Goal: Information Seeking & Learning: Learn about a topic

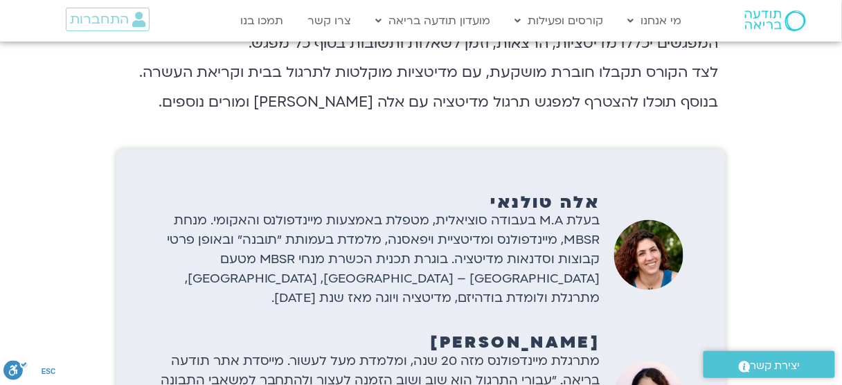
scroll to position [1773, 0]
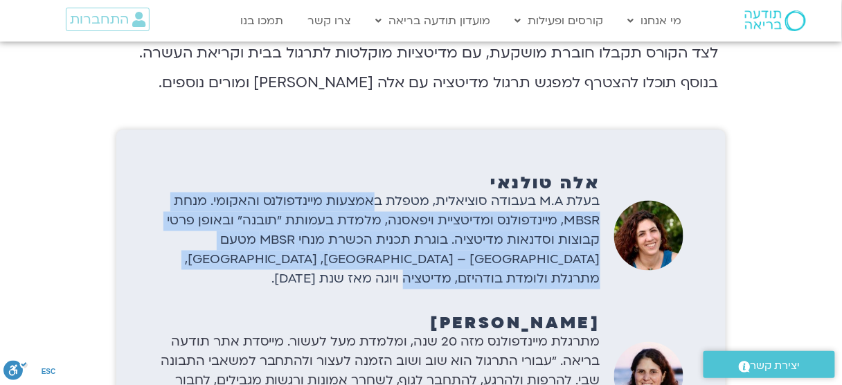
drag, startPoint x: 364, startPoint y: 186, endPoint x: 424, endPoint y: 260, distance: 95.6
click at [424, 260] on p "בעלת M.A בעבודה סוציאלית, מטפלת באמצעות מיינדפולנס והאקומי. מנחת MBSR, מיינדפול…" at bounding box center [380, 241] width 442 height 97
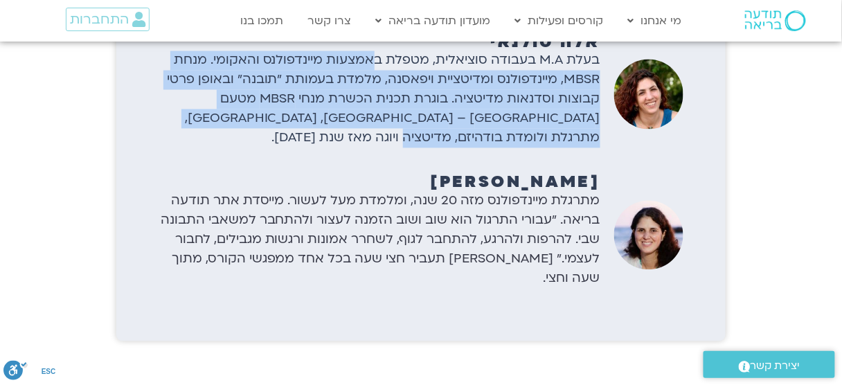
scroll to position [1939, 0]
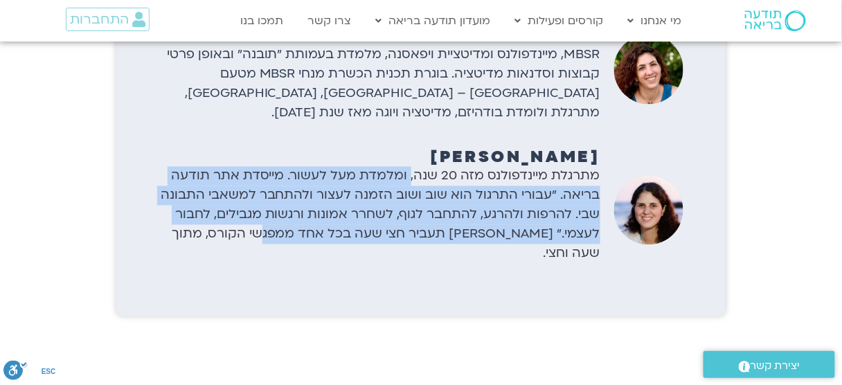
drag, startPoint x: 412, startPoint y: 146, endPoint x: 282, endPoint y: 228, distance: 153.7
click at [282, 228] on div "מתרגלת מיינדפולנס מזה 20 שנה, ומלמדת מעל לעשור. מייסדת אתר תודעה בריאה. "עבורי …" at bounding box center [380, 227] width 442 height 91
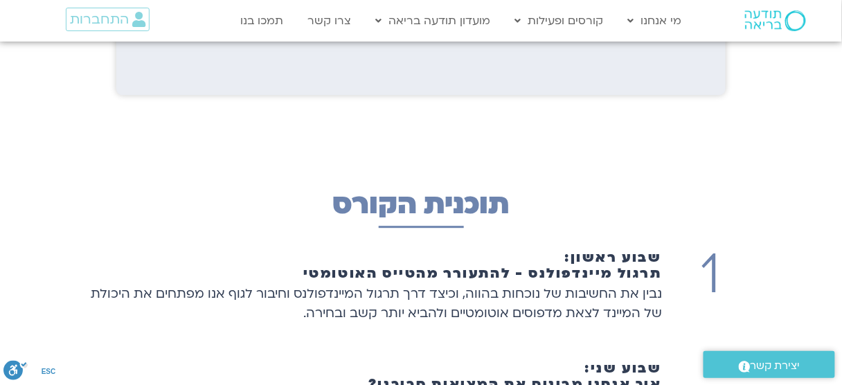
scroll to position [2216, 0]
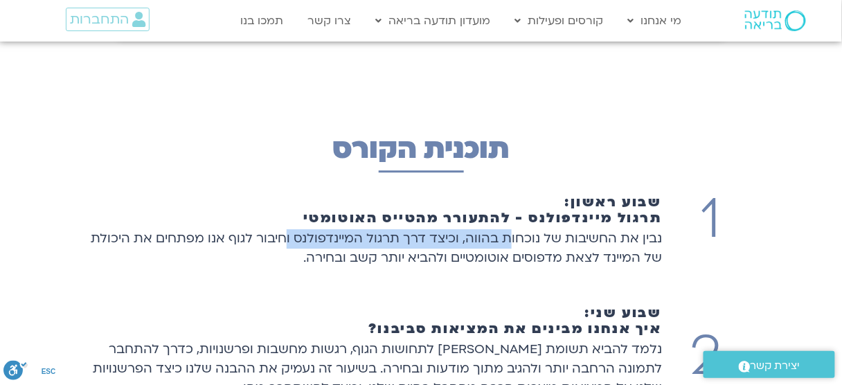
drag, startPoint x: 508, startPoint y: 193, endPoint x: 288, endPoint y: 194, distance: 220.2
click at [288, 229] on p "נבין את החשיבות של נוכחות בהווה, וכיצד דרך תרגול המיינדפולנס וחיבור לגוף אנו מפ…" at bounding box center [373, 248] width 577 height 39
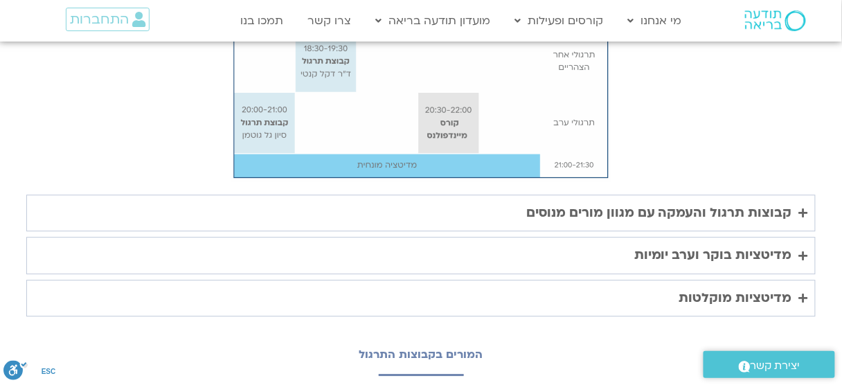
scroll to position [3490, 0]
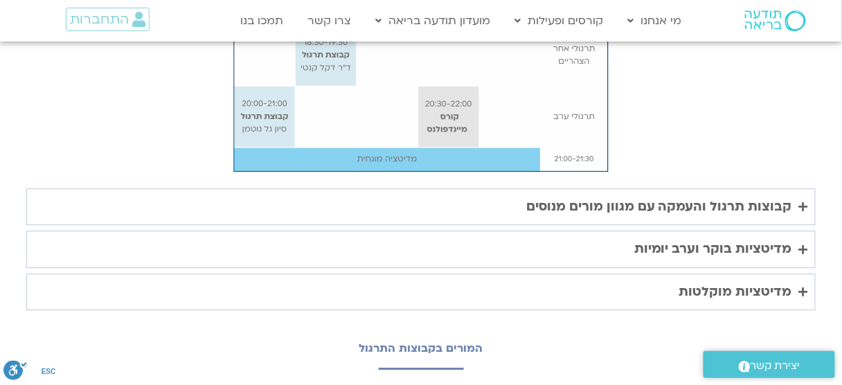
click at [586, 196] on div "קבוצות תרגול והעמקה עם מגוון מורים מנוסים" at bounding box center [659, 207] width 266 height 22
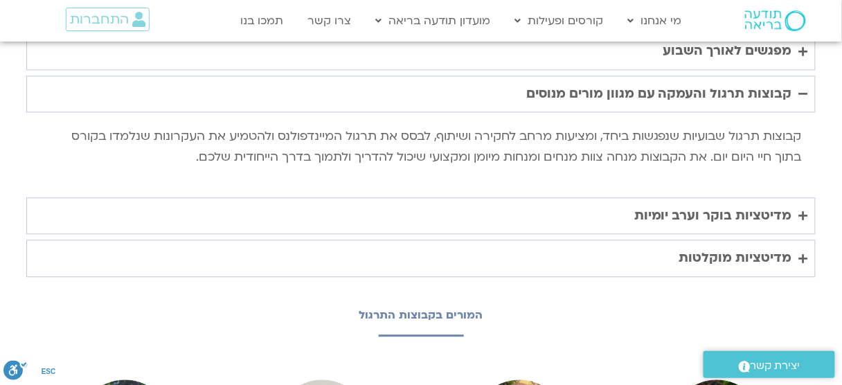
scroll to position [3324, 0]
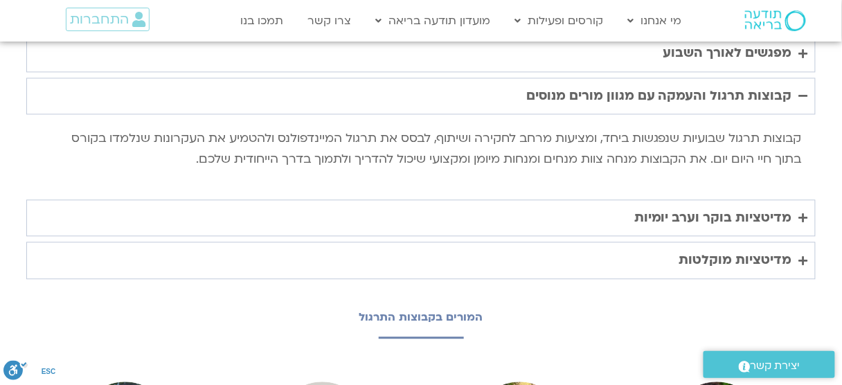
click at [664, 207] on div "מדיטציות בוקר וערב יומיות" at bounding box center [713, 218] width 158 height 22
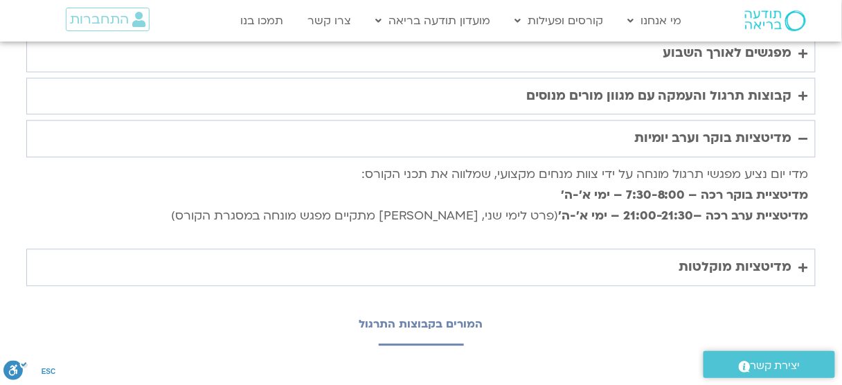
click at [706, 256] on div "מדיטציות מוקלטות" at bounding box center [735, 267] width 113 height 22
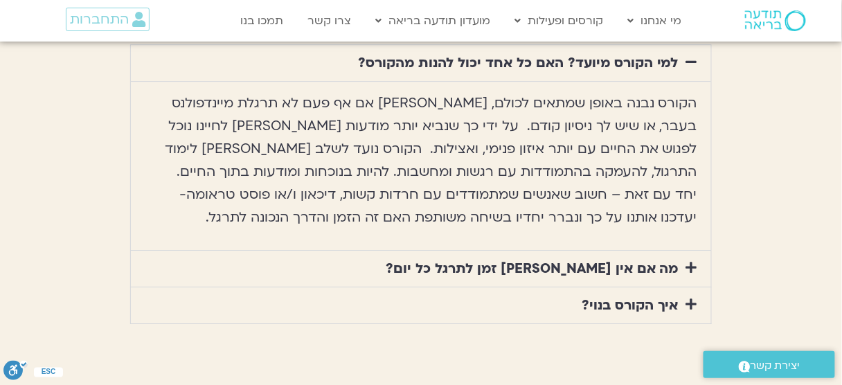
scroll to position [5042, 0]
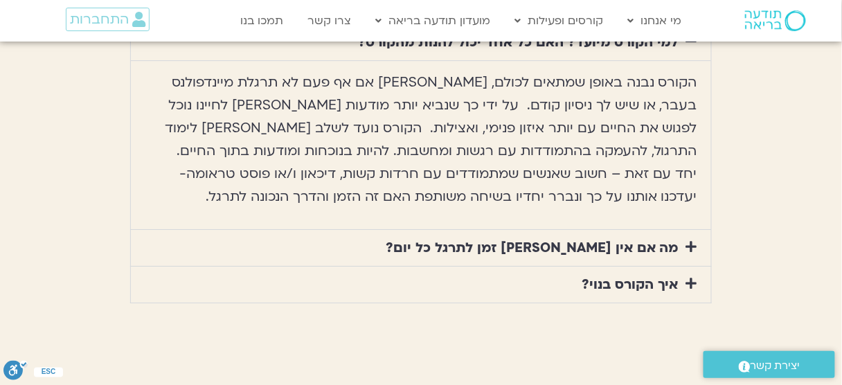
click at [535, 239] on link "מה אם אין לי זמן לתרגל כל יום?" at bounding box center [532, 248] width 293 height 18
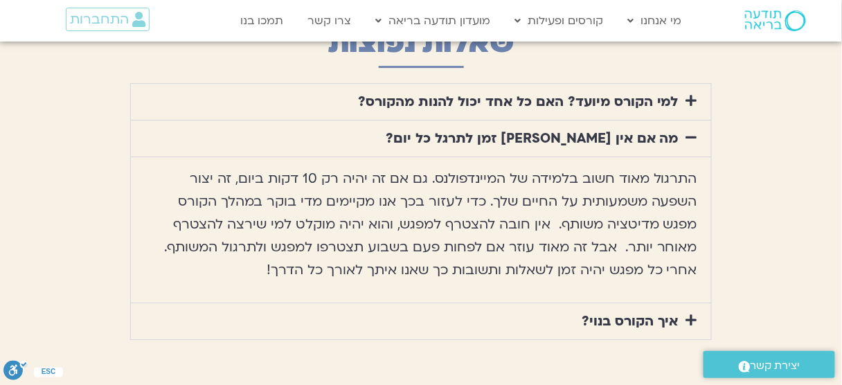
scroll to position [4963, 0]
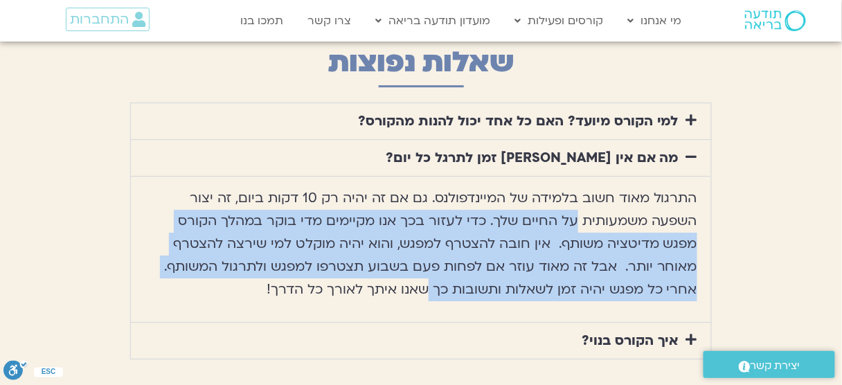
drag, startPoint x: 579, startPoint y: 136, endPoint x: 431, endPoint y: 201, distance: 161.0
click at [431, 201] on p "התרגול מאוד חשוב בלמידה של המיינדפולנס. גם אם זה יהיה רק 10 דקות ביום, זה יצור …" at bounding box center [421, 244] width 553 height 114
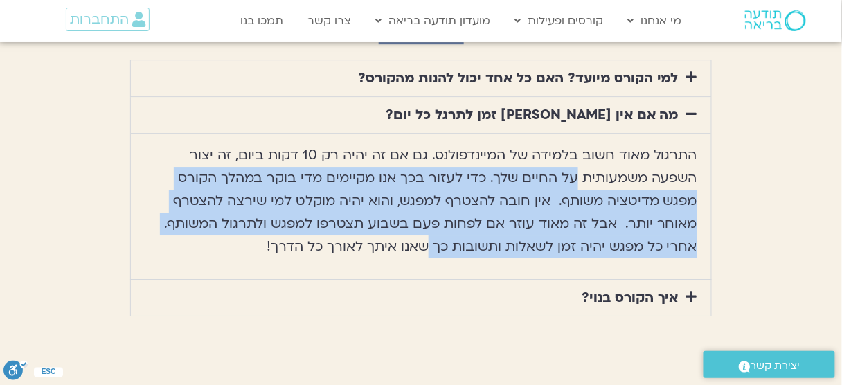
scroll to position [5074, 0]
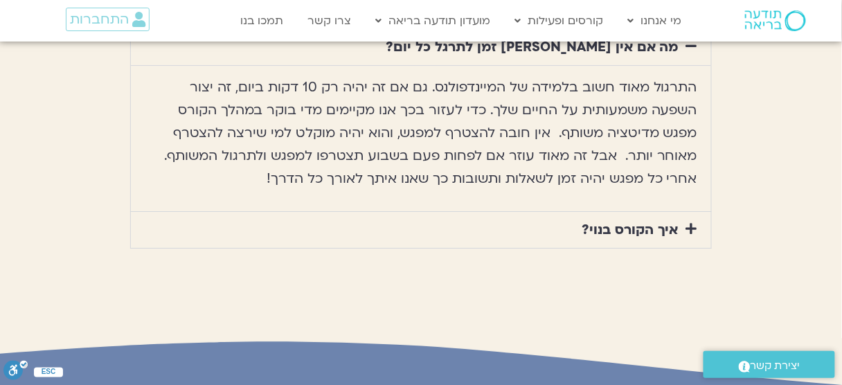
click at [621, 221] on link "איך הקורס בנוי?" at bounding box center [630, 230] width 97 height 18
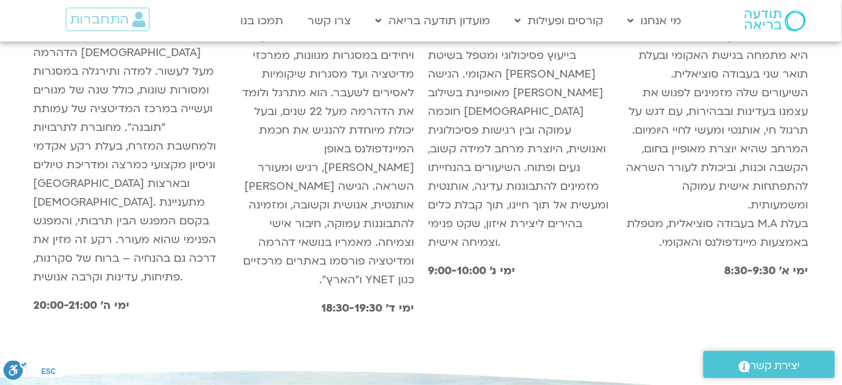
scroll to position [3963, 0]
